Goal: Communication & Community: Answer question/provide support

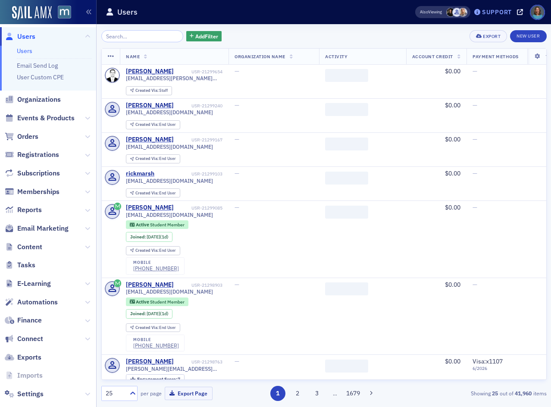
click at [500, 12] on div "Support" at bounding box center [497, 12] width 30 height 8
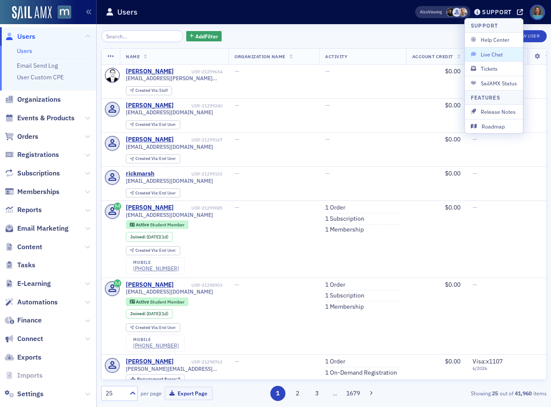
click at [494, 54] on span "Live Chat" at bounding box center [494, 54] width 46 height 8
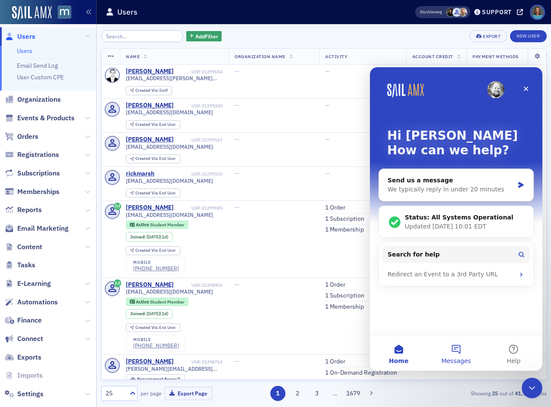
click at [457, 349] on button "Messages" at bounding box center [455, 353] width 57 height 34
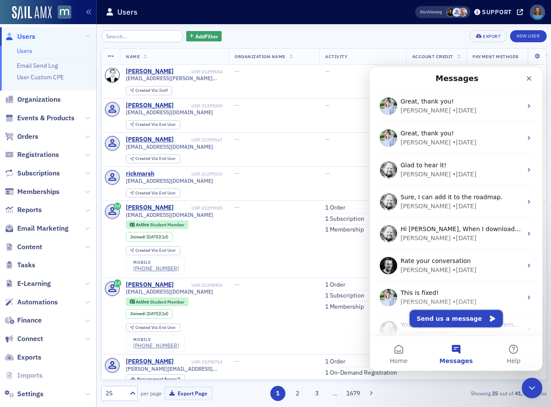
click at [449, 314] on button "Send us a message" at bounding box center [455, 318] width 93 height 17
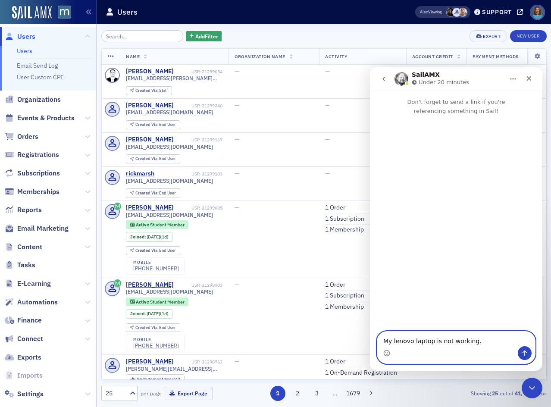
click at [483, 342] on textarea "My lenovo laptop is not working." at bounding box center [456, 338] width 158 height 15
paste textarea "I stepped away for a few min and when I came back it is locked on the home scre…"
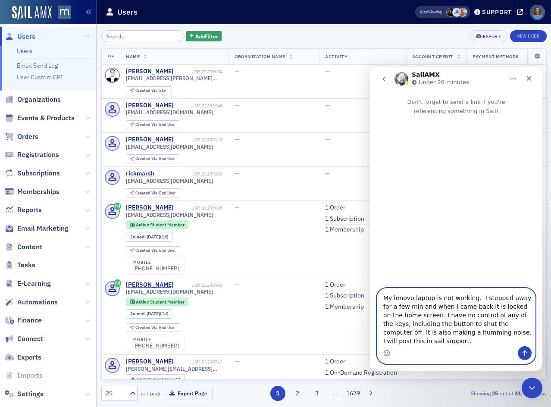
scroll to position [7, 0]
click at [516, 299] on textarea "My lenovo laptop is not working. I stepped away for a few min and when I came b…" at bounding box center [456, 317] width 158 height 58
drag, startPoint x: 474, startPoint y: 309, endPoint x: 502, endPoint y: 307, distance: 28.5
click at [502, 307] on textarea "My lenovo laptop is not working. I stepped away from my desk for a few min and …" at bounding box center [456, 317] width 158 height 58
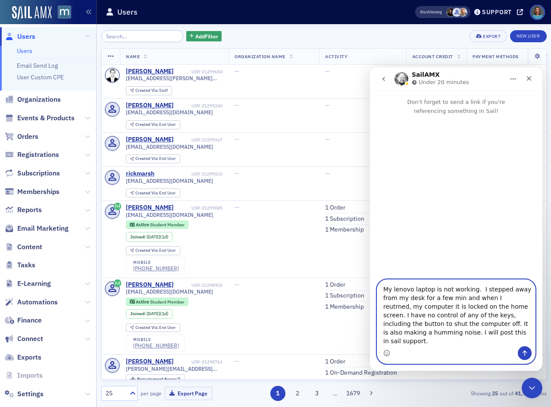
drag, startPoint x: 414, startPoint y: 315, endPoint x: 373, endPoint y: 311, distance: 42.1
click at [373, 311] on div "My lenovo laptop is not working. I stepped away from my desk for a few min and …" at bounding box center [456, 321] width 172 height 84
click at [482, 306] on textarea "My lenovo laptop is not working. I stepped away from my desk for a few min and …" at bounding box center [456, 313] width 158 height 66
drag, startPoint x: 524, startPoint y: 331, endPoint x: 525, endPoint y: 342, distance: 10.8
click at [525, 342] on textarea "My lenovo laptop is not working. I stepped away from my desk for a few min and …" at bounding box center [456, 313] width 158 height 66
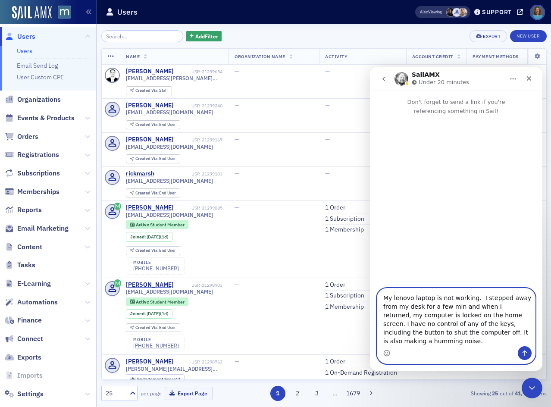
click at [532, 340] on textarea "My lenovo laptop is not working. I stepped away from my desk for a few min and …" at bounding box center [456, 317] width 158 height 58
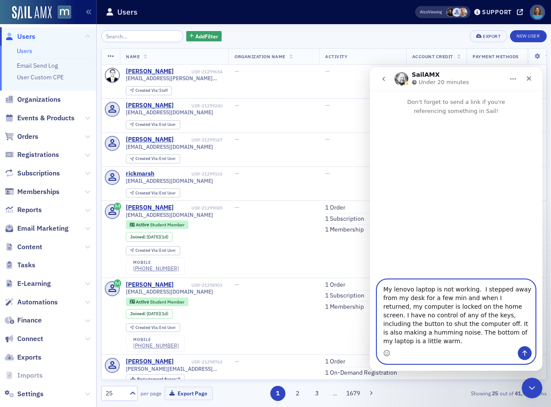
type textarea "My lenovo laptop is not working. I stepped away from my desk for a few min and …"
click at [523, 355] on icon "Send a message…" at bounding box center [524, 352] width 7 height 7
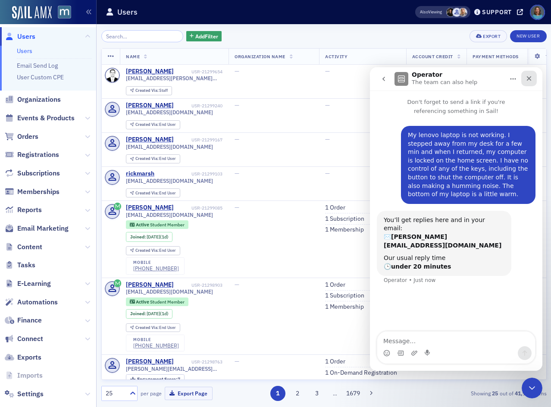
click at [534, 76] on div "Close" at bounding box center [529, 79] width 16 height 16
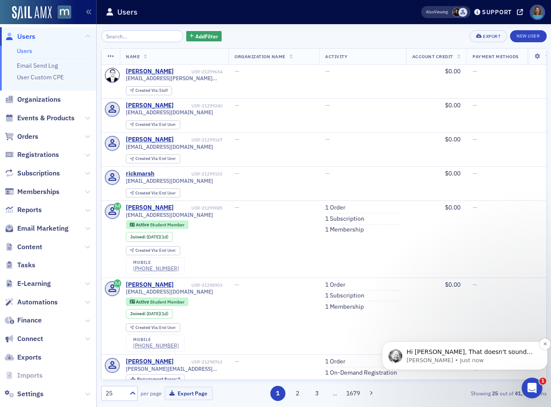
click at [464, 355] on p "Hi [PERSON_NAME], That doesn't sound good. Might be a battery of fan issue. Try…" at bounding box center [471, 352] width 130 height 9
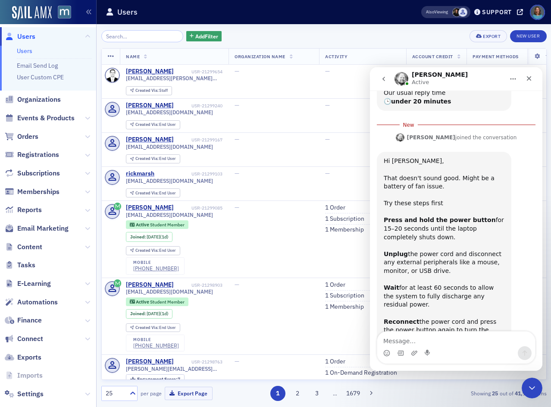
scroll to position [166, 0]
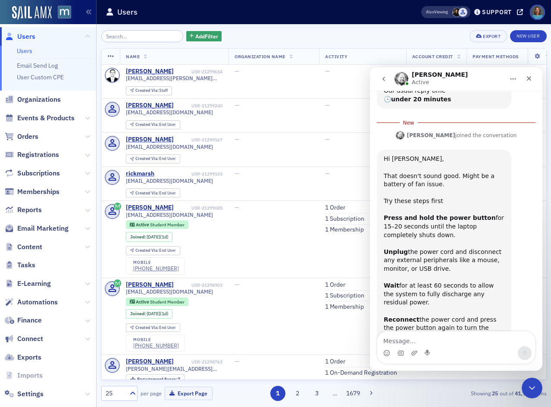
click at [406, 339] on textarea "Message…" at bounding box center [456, 338] width 158 height 15
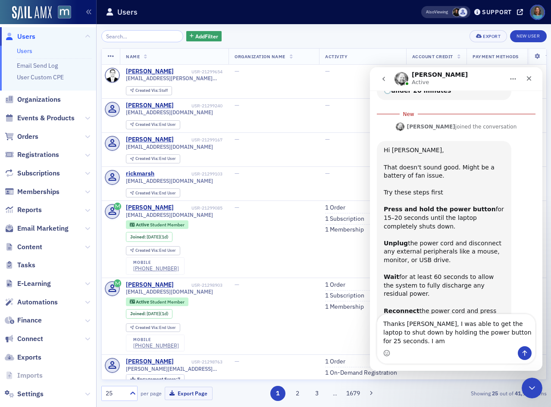
scroll to position [183, 0]
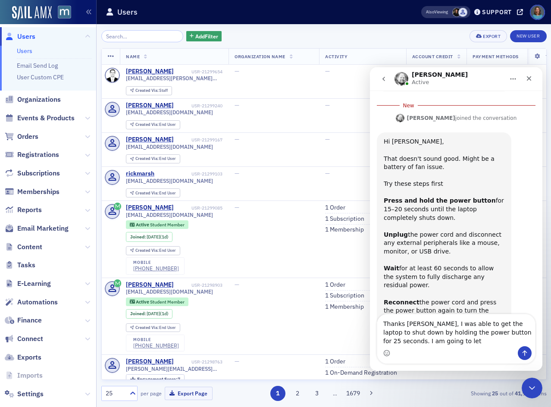
click at [421, 323] on textarea "Thanks [PERSON_NAME], I was able to get the laptop to shut down by holding the …" at bounding box center [456, 330] width 158 height 32
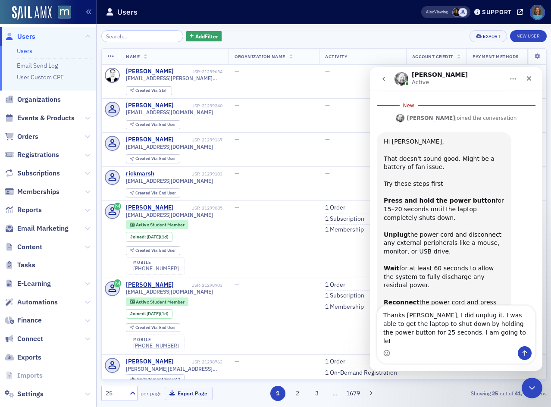
click at [474, 345] on textarea "Thanks [PERSON_NAME], I did unplug it. I was able to get the laptop to shut dow…" at bounding box center [456, 325] width 158 height 41
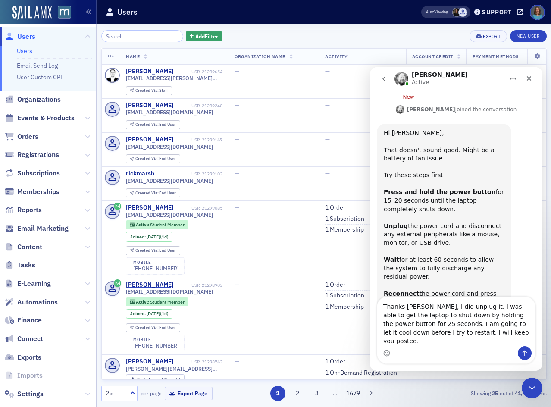
click at [389, 332] on textarea "Thanks [PERSON_NAME], I did unplug it. I was able to get the laptop to shut dow…" at bounding box center [456, 321] width 158 height 49
click at [437, 324] on textarea "Thanks [PERSON_NAME], I did unplug it. I was able to get the laptop to shut dow…" at bounding box center [456, 321] width 158 height 49
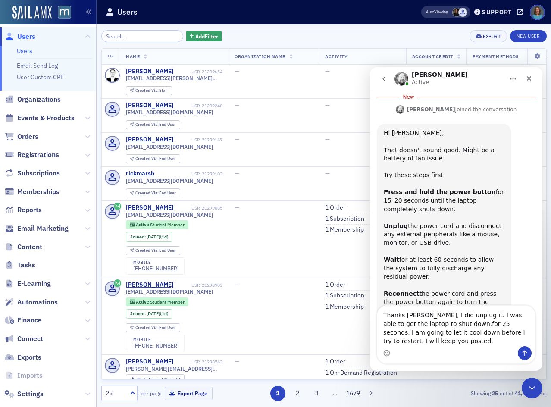
scroll to position [183, 0]
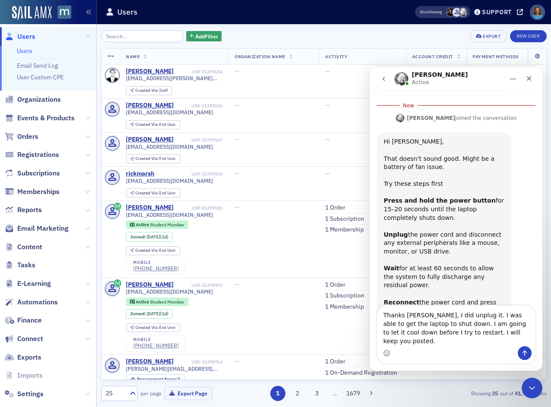
type textarea "Thanks [PERSON_NAME], I did unplug it. I was able to get the laptop to shut dow…"
click at [523, 354] on icon "Send a message…" at bounding box center [524, 352] width 7 height 7
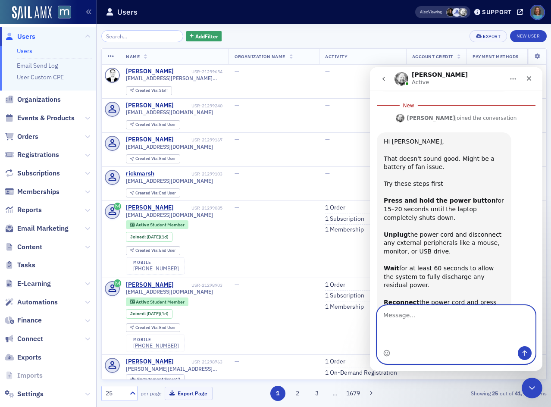
scroll to position [203, 0]
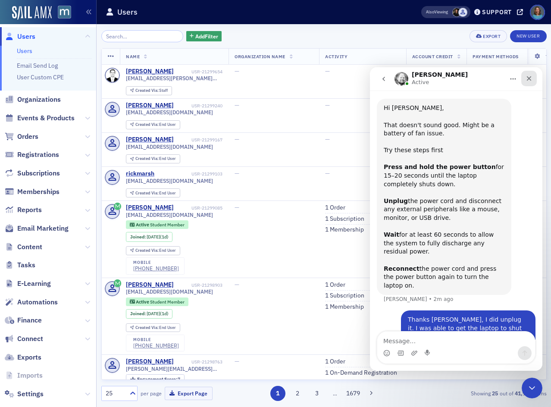
click at [531, 77] on icon "Close" at bounding box center [528, 78] width 7 height 7
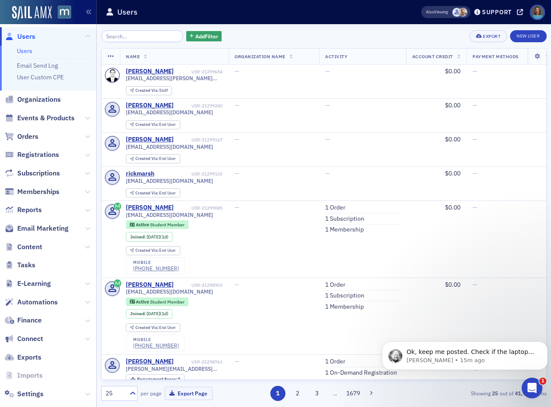
scroll to position [245, 0]
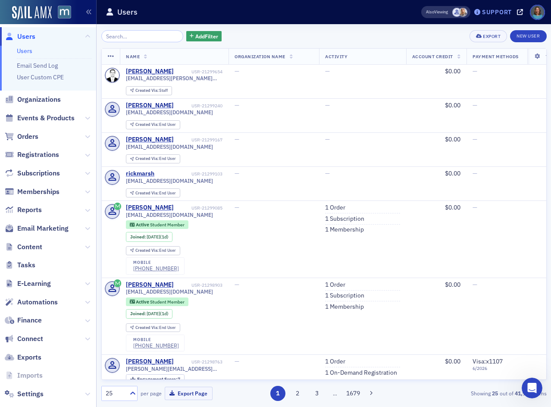
click at [498, 11] on div "Support" at bounding box center [497, 12] width 30 height 8
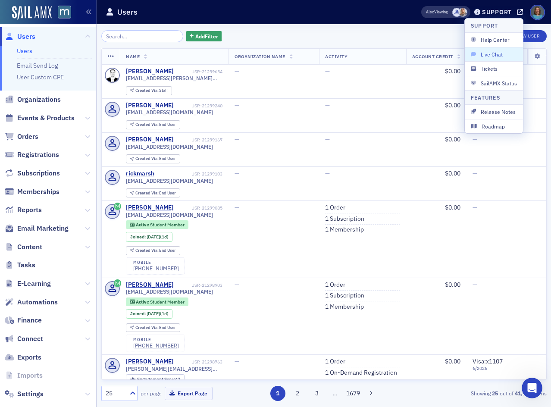
click at [492, 55] on span "Live Chat" at bounding box center [494, 54] width 46 height 8
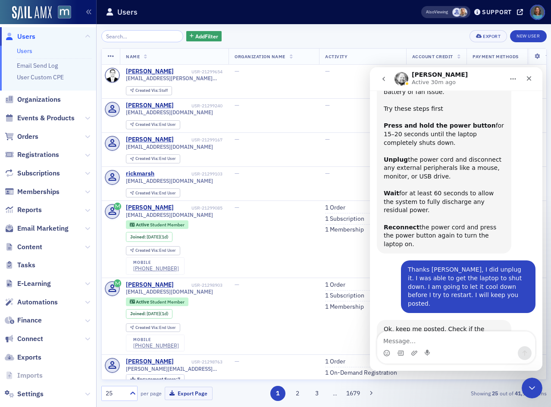
click at [436, 344] on textarea "Message…" at bounding box center [456, 338] width 158 height 15
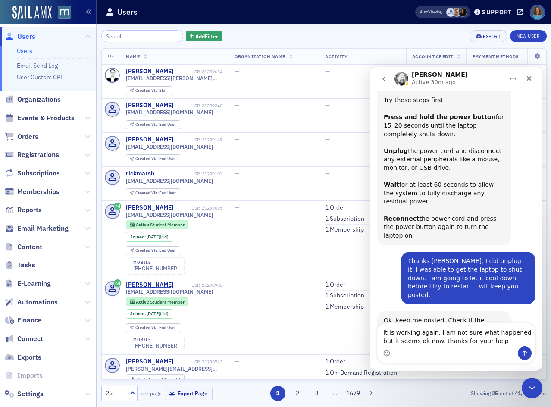
type textarea "It is working again, I am not sure what happened but it seems ok now. thanks fo…"
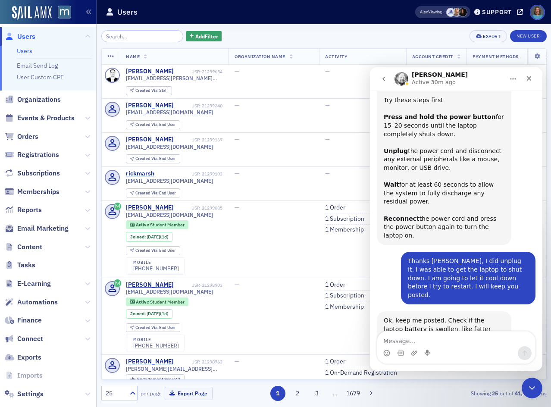
scroll to position [288, 0]
